Goal: Task Accomplishment & Management: Manage account settings

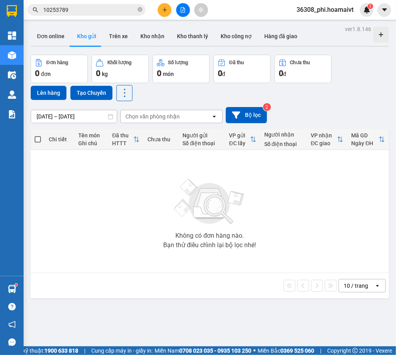
click at [144, 9] on span "10253789" at bounding box center [87, 10] width 118 height 12
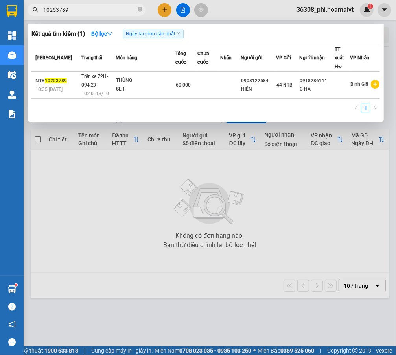
click at [132, 9] on input "10253789" at bounding box center [89, 10] width 93 height 9
click at [137, 10] on span "10253789" at bounding box center [87, 10] width 118 height 12
click at [139, 9] on icon "close-circle" at bounding box center [140, 9] width 5 height 5
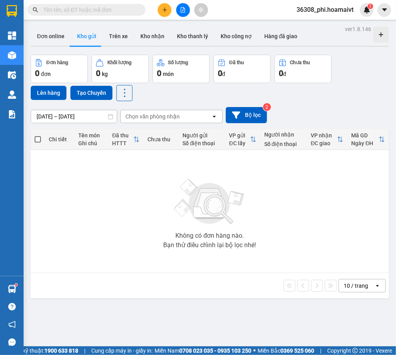
click at [116, 10] on input "text" at bounding box center [89, 10] width 93 height 9
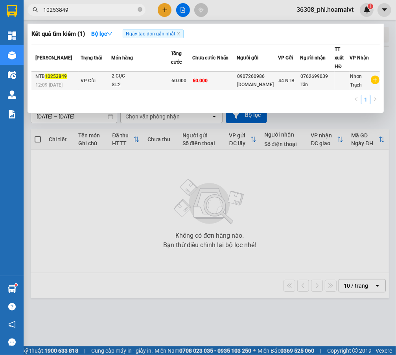
type input "10253849"
click at [112, 81] on div "SL: 2" at bounding box center [141, 85] width 59 height 9
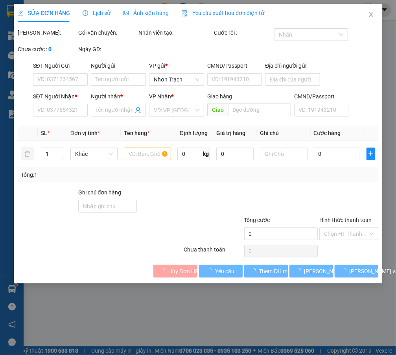
click at [169, 269] on span "Hủy Đơn Hàng" at bounding box center [186, 271] width 36 height 9
click at [169, 272] on div "Total Paid Fee Total UnPaid Fee Cash Collection Total Fee Mã ĐH: Gói vận chuyển…" at bounding box center [198, 152] width 361 height 249
type input "0907260986"
type input "[DOMAIN_NAME]"
type input "36.Thới.An.35_Q12"
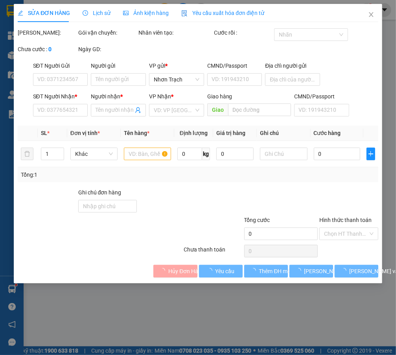
type input "0762699039"
type input "Tân"
type input "60.000"
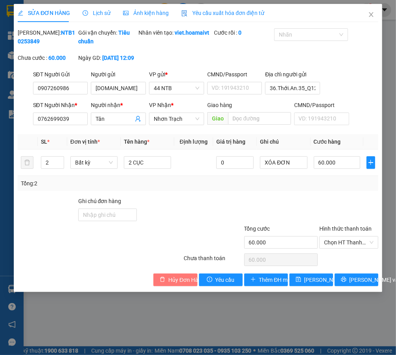
click at [171, 283] on button "Hủy Đơn Hàng" at bounding box center [175, 279] width 44 height 13
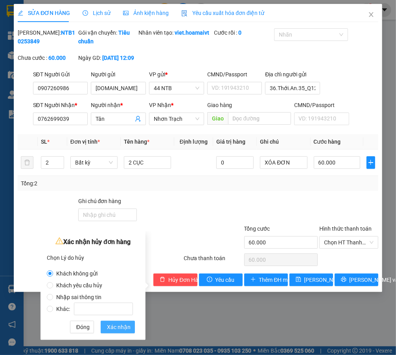
click at [119, 328] on span "Xác nhận" at bounding box center [119, 327] width 24 height 9
